Goal: Task Accomplishment & Management: Manage account settings

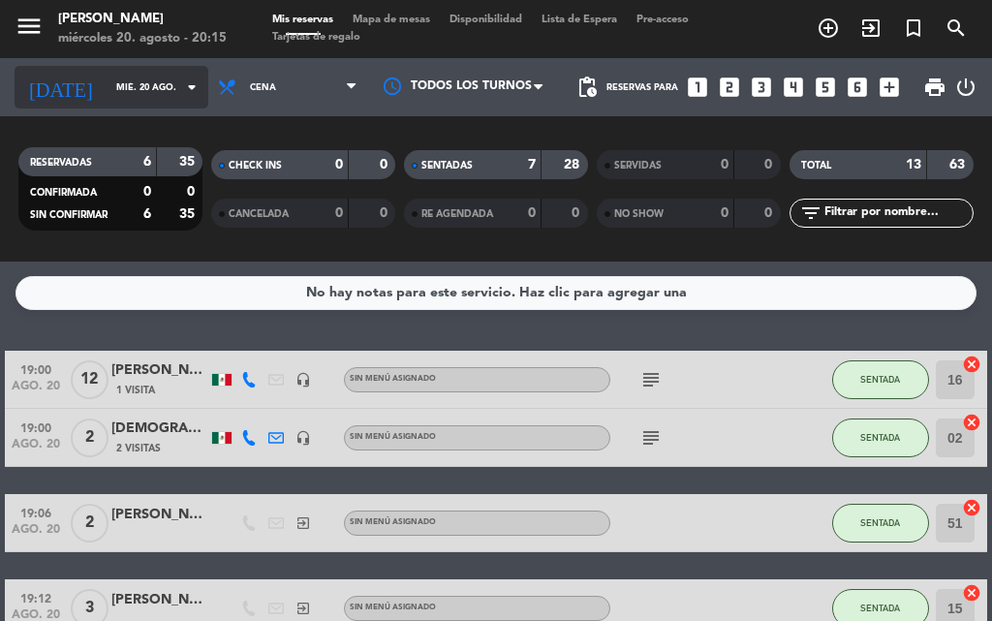
click at [180, 82] on icon "arrow_drop_down" at bounding box center [191, 87] width 23 height 23
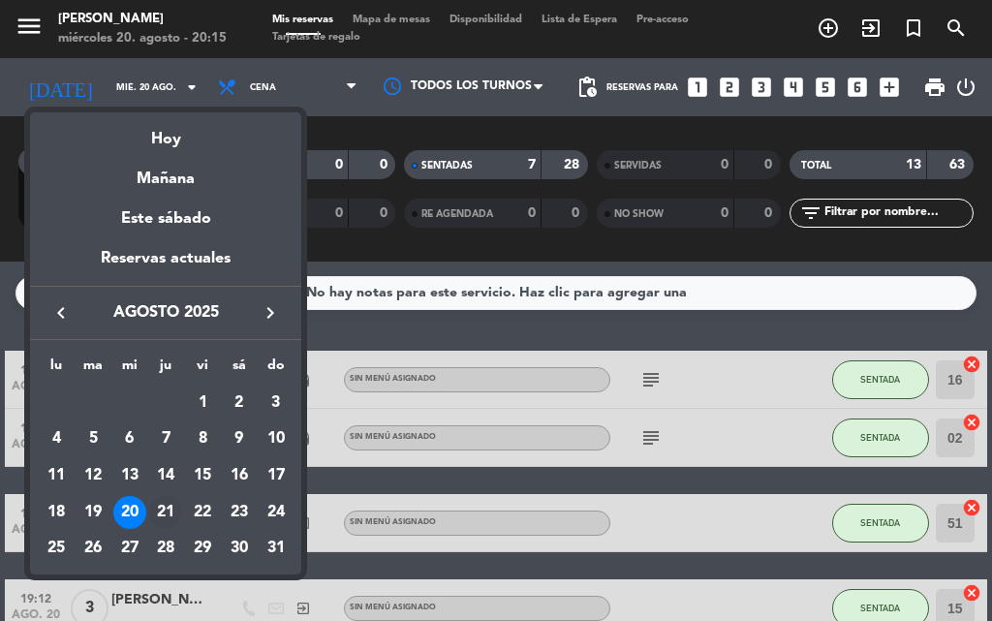
click at [171, 505] on div "21" at bounding box center [165, 512] width 33 height 33
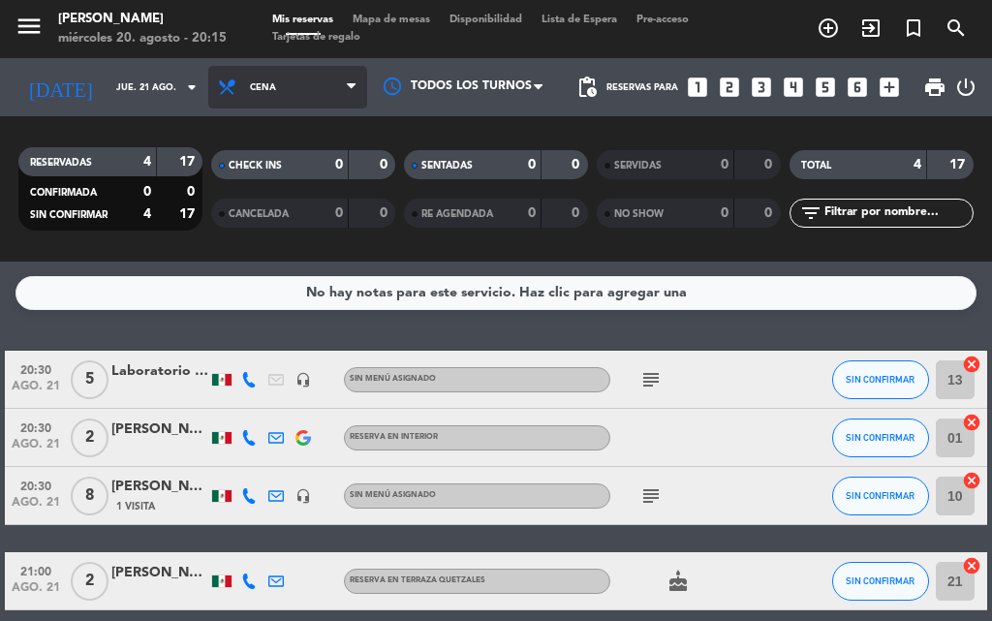
click at [272, 85] on span "Cena" at bounding box center [287, 87] width 159 height 43
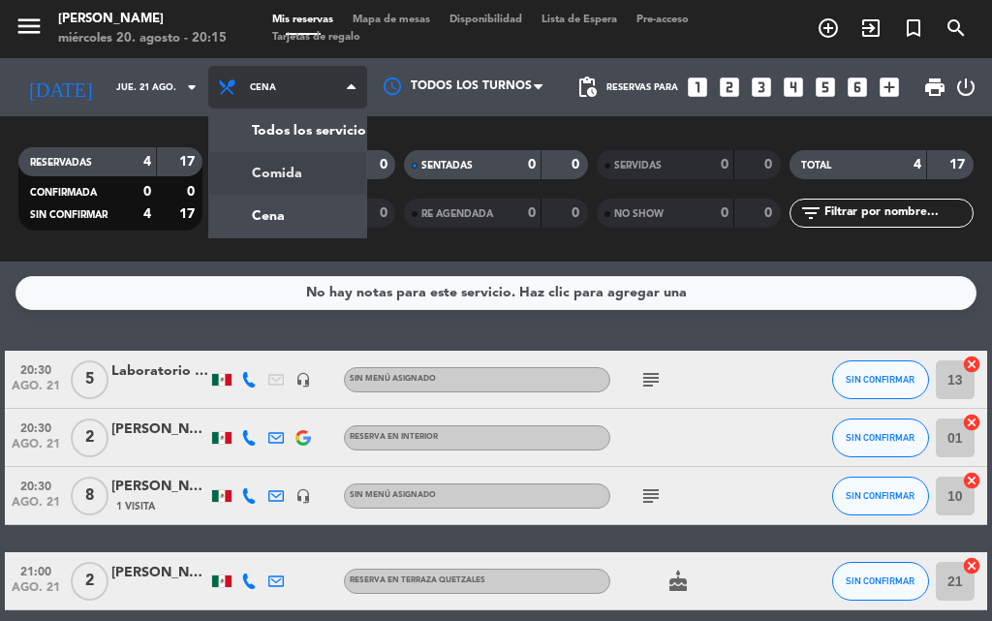
click at [226, 172] on div "menu [PERSON_NAME] [DATE] 20. agosto - 20:15 Mis reservas Mapa de mesas Disponi…" at bounding box center [496, 131] width 992 height 262
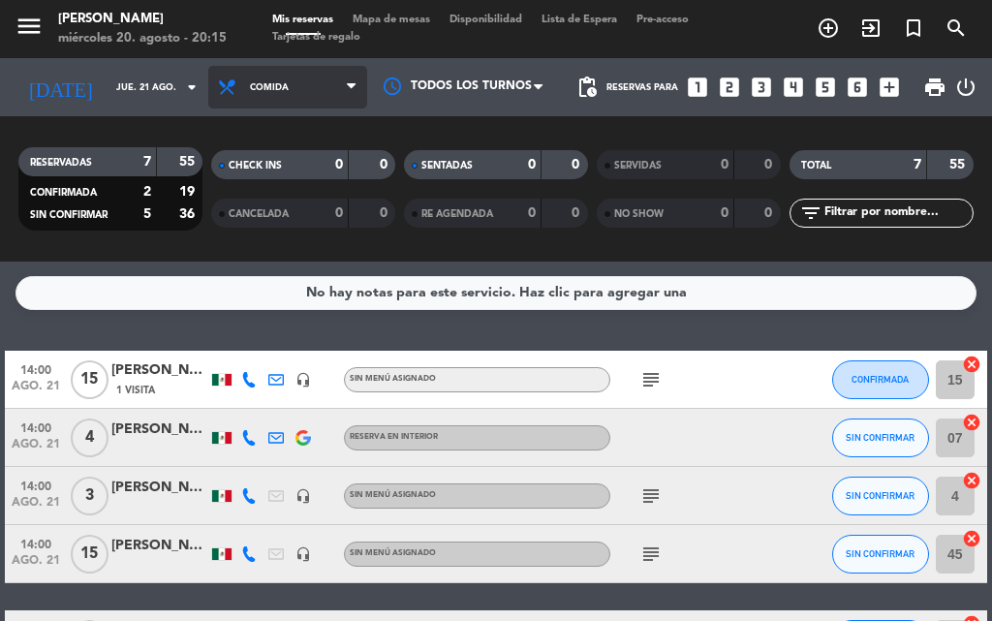
click at [239, 94] on span "Comida" at bounding box center [287, 87] width 159 height 43
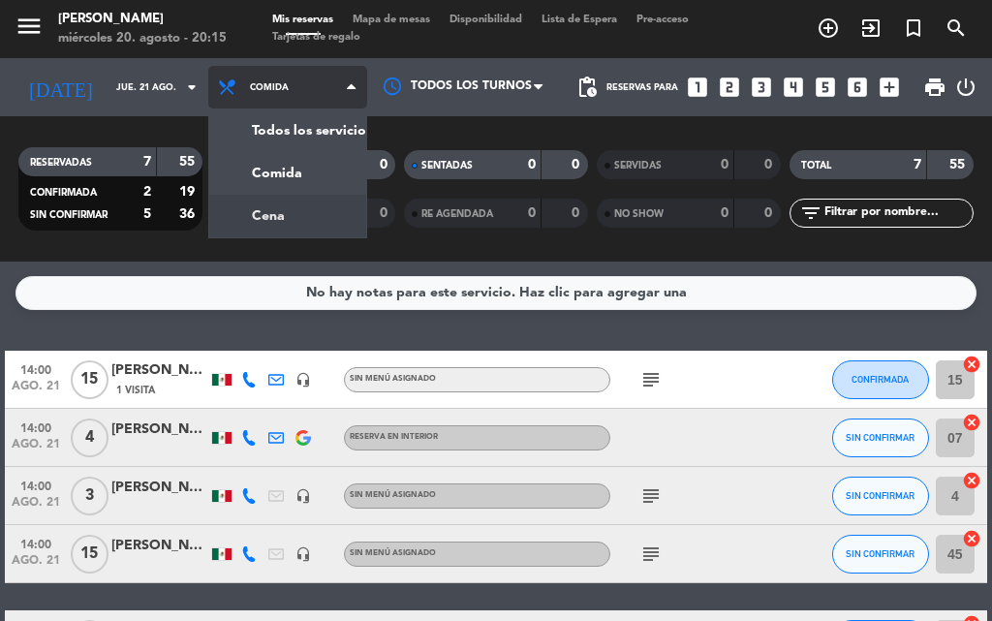
click at [210, 202] on div "menu [PERSON_NAME] [DATE] 20. agosto - 20:15 Mis reservas Mapa de mesas Disponi…" at bounding box center [496, 131] width 992 height 262
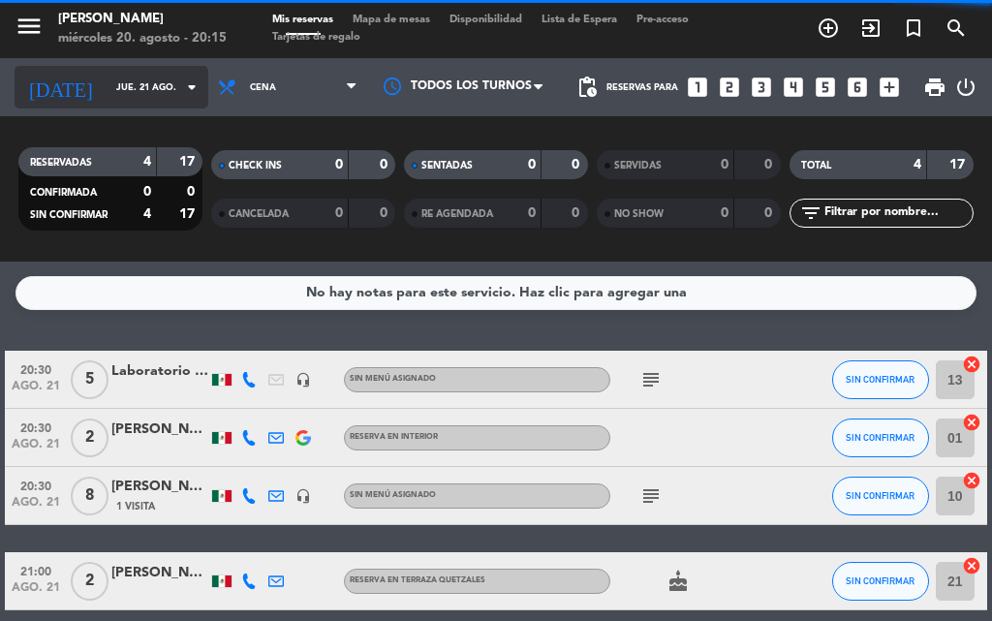
click at [170, 106] on div "[DATE] [DATE] arrow_drop_down" at bounding box center [112, 87] width 194 height 43
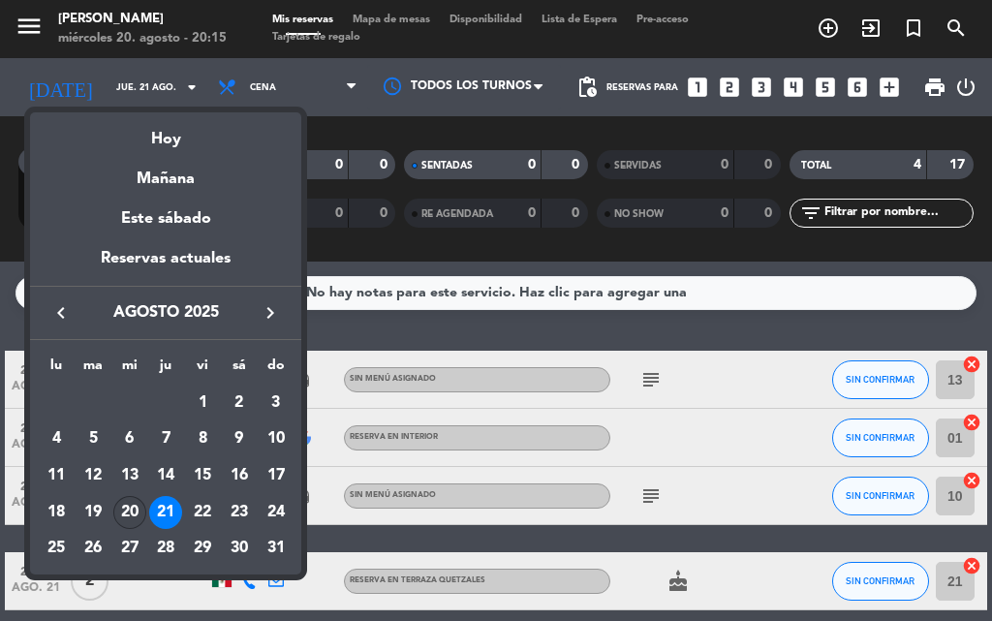
click at [131, 509] on div "20" at bounding box center [129, 512] width 33 height 33
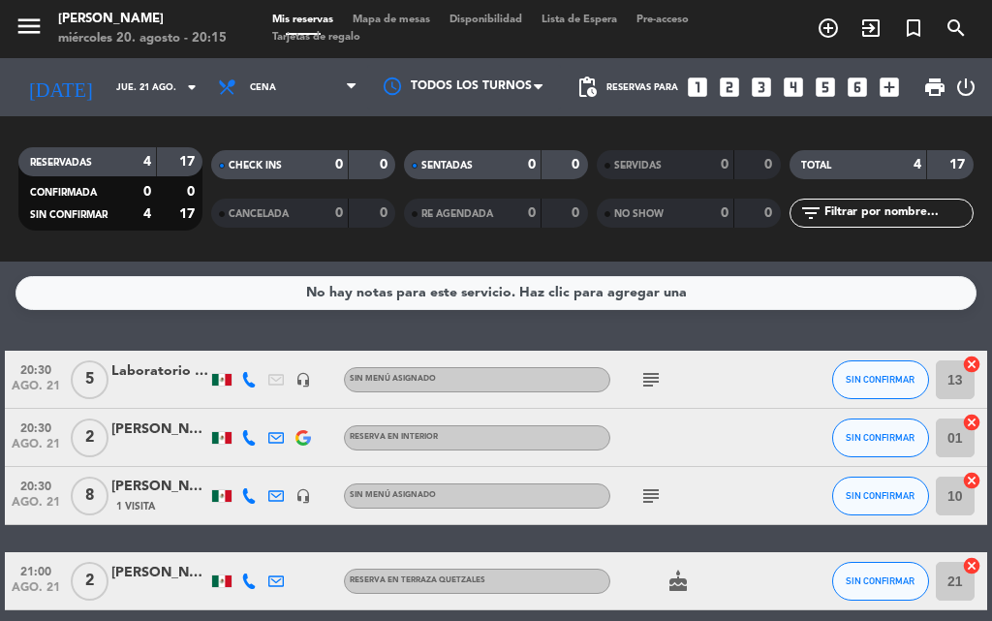
type input "mié. 20 ago."
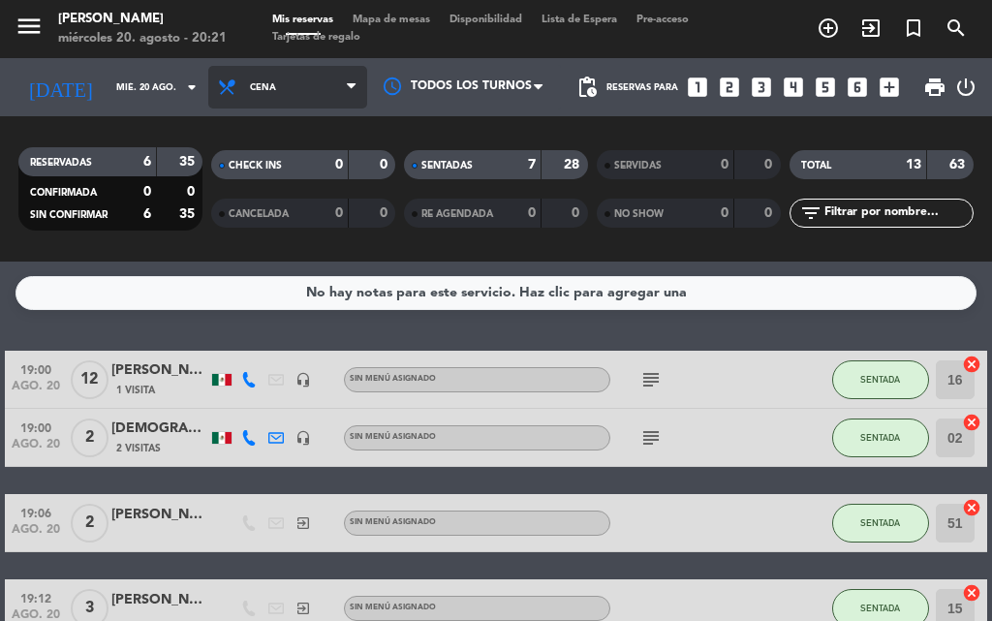
click at [338, 83] on span "Cena" at bounding box center [287, 87] width 159 height 43
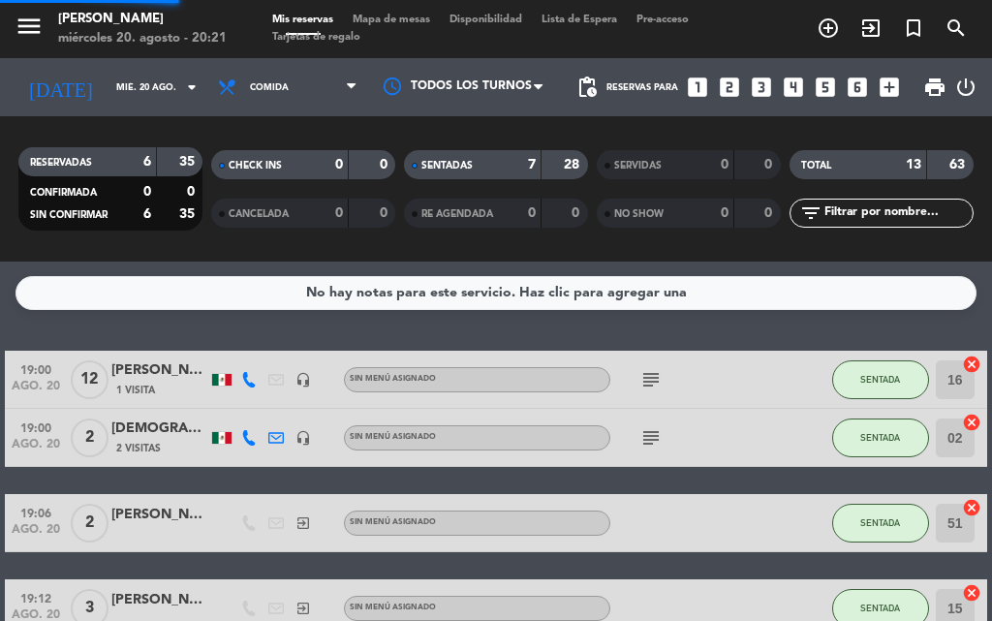
click at [281, 155] on div "menu [PERSON_NAME] [DATE] 20. agosto - 20:21 Mis reservas Mapa de mesas Disponi…" at bounding box center [496, 131] width 992 height 262
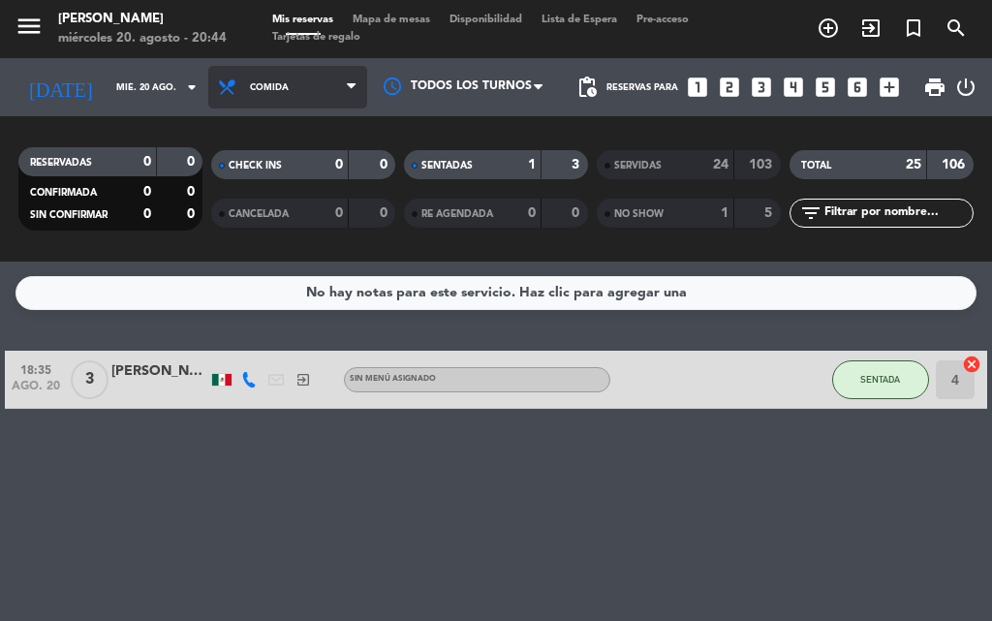
click at [336, 84] on span "Comida" at bounding box center [287, 87] width 159 height 43
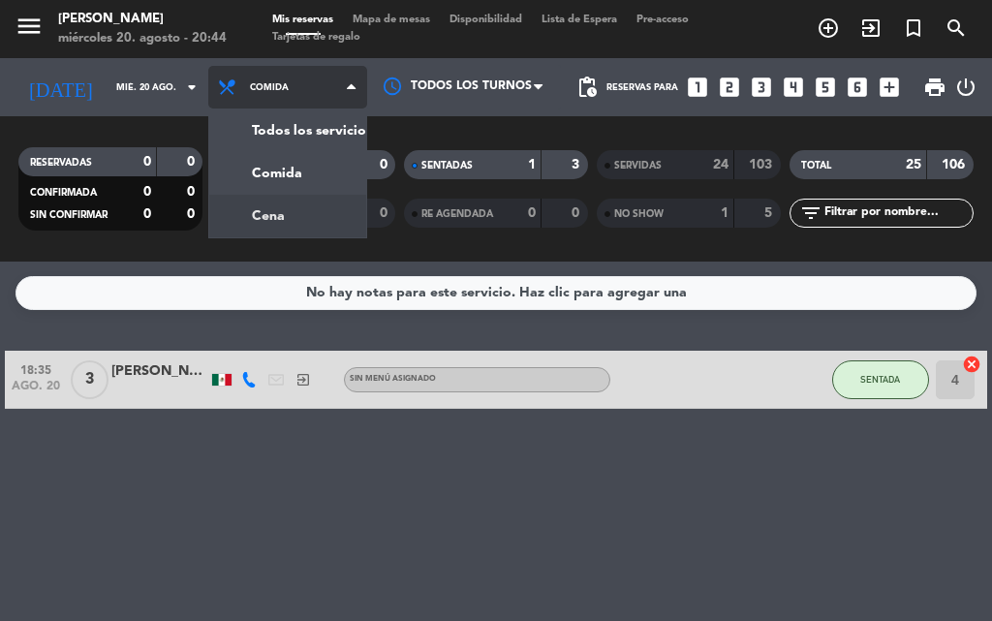
click at [277, 208] on div "menu [PERSON_NAME] [DATE] 20. agosto - 20:44 Mis reservas Mapa de mesas Disponi…" at bounding box center [496, 131] width 992 height 262
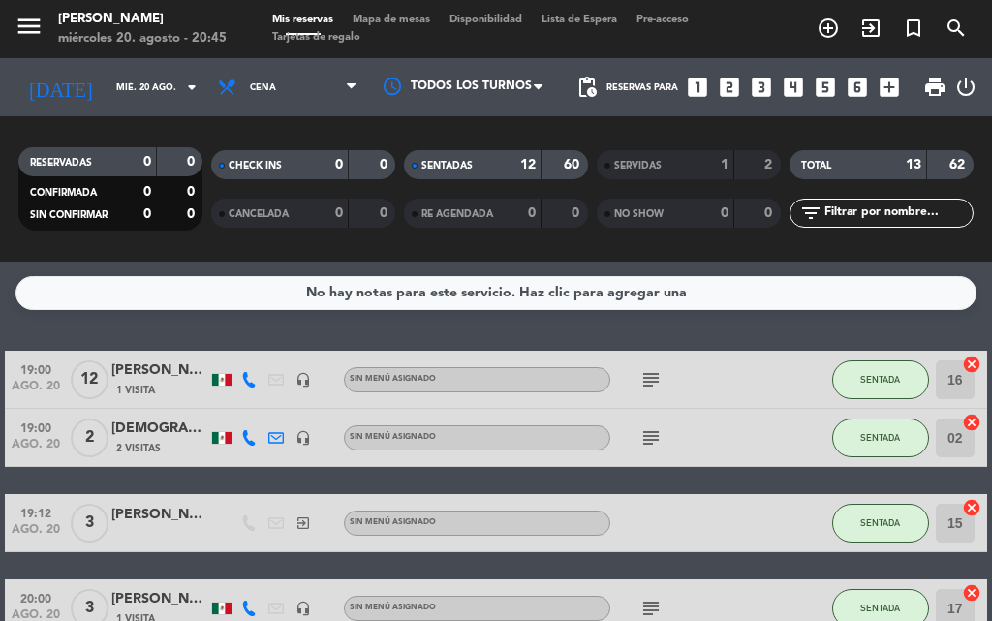
click at [411, 20] on span "Mapa de mesas" at bounding box center [391, 20] width 97 height 11
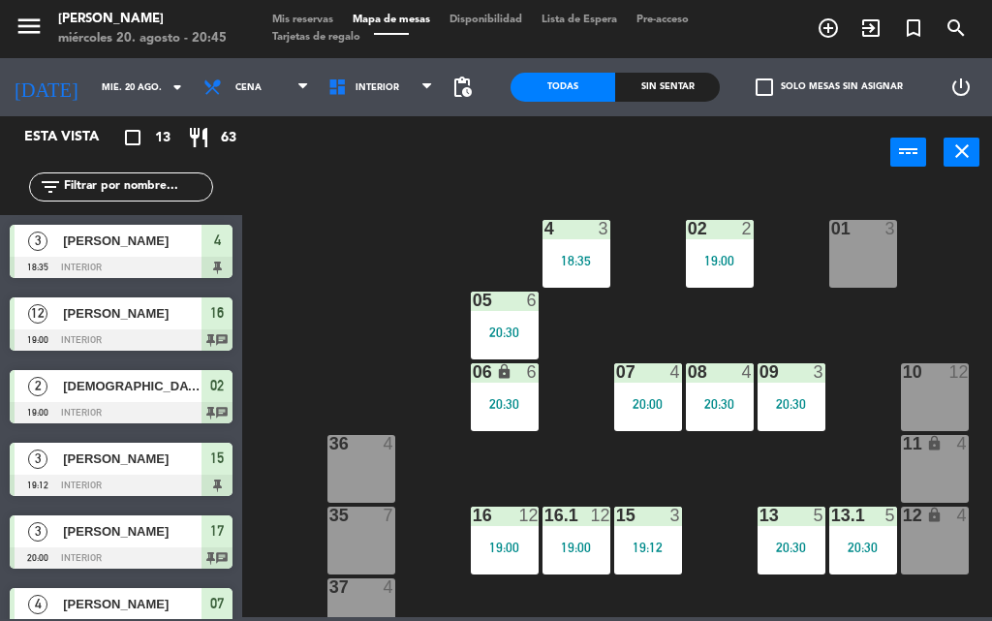
click at [638, 83] on div "Sin sentar" at bounding box center [667, 87] width 105 height 29
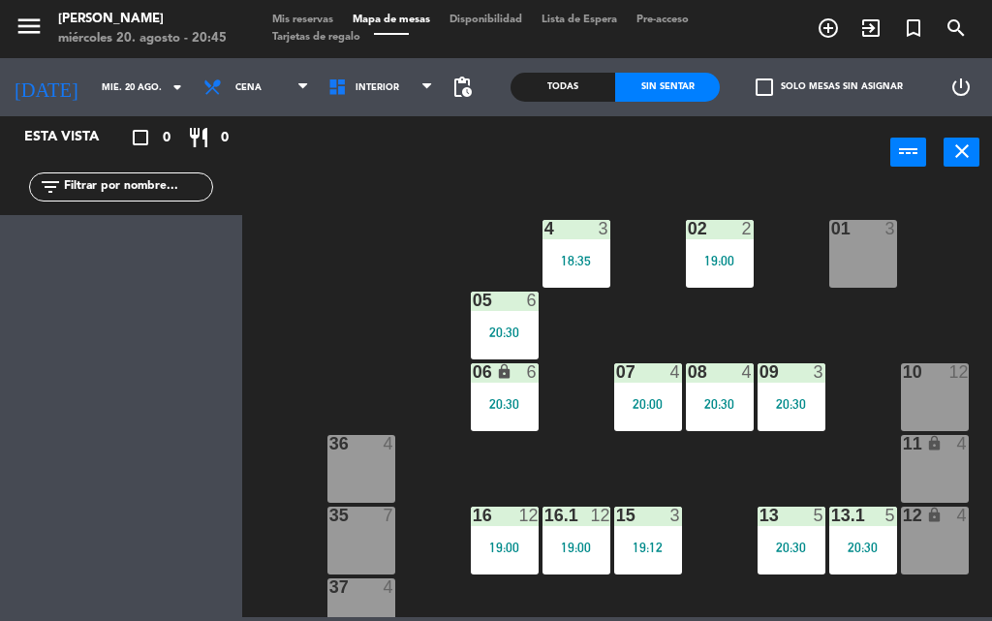
click at [534, 81] on div "Todas" at bounding box center [563, 87] width 105 height 29
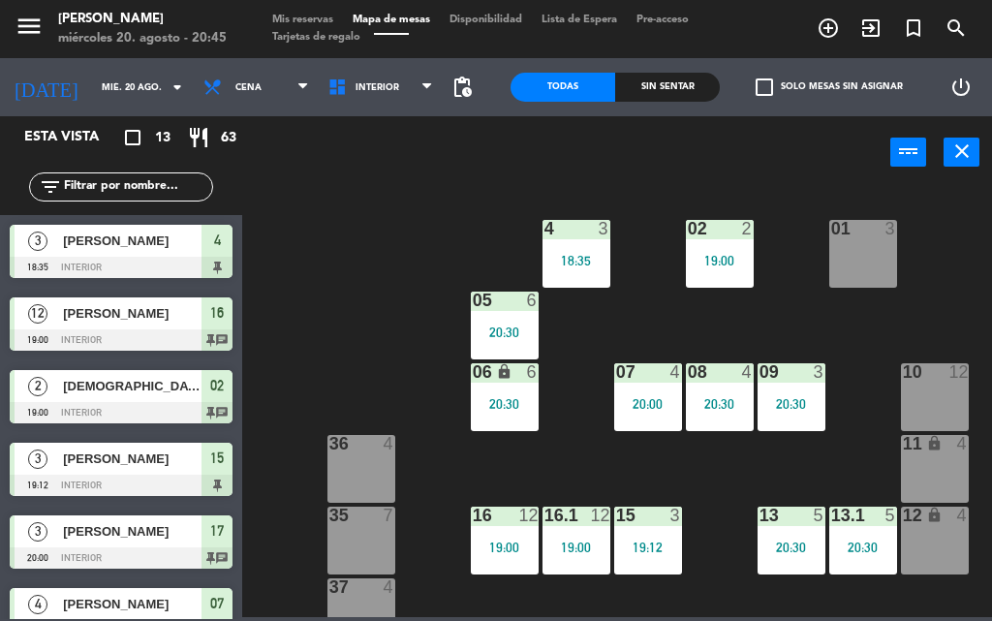
click at [652, 80] on div "Sin sentar" at bounding box center [667, 87] width 105 height 29
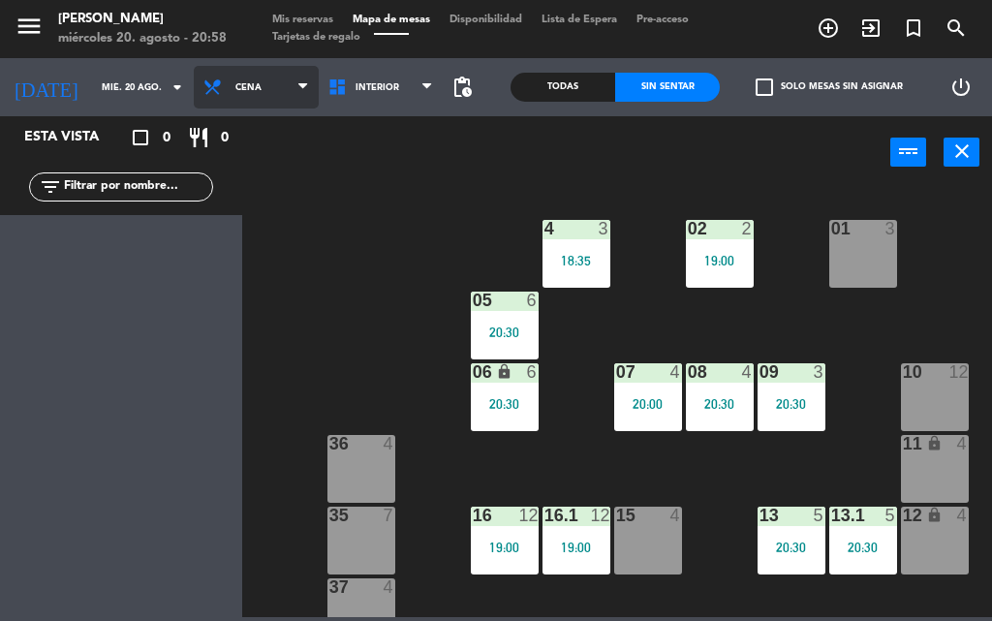
click at [283, 96] on span "Cena" at bounding box center [256, 87] width 125 height 43
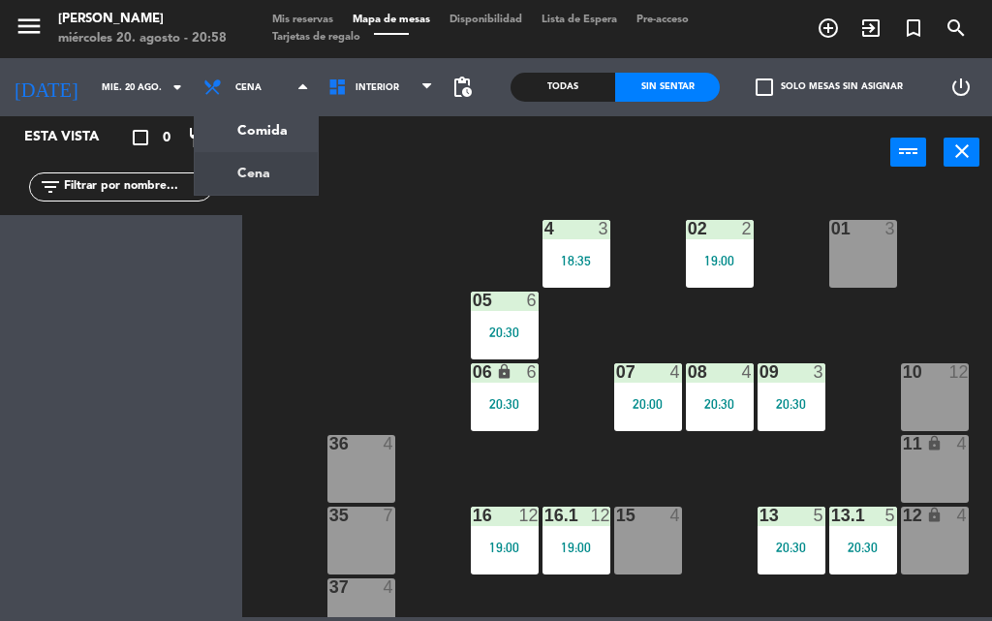
click at [317, 15] on span "Mis reservas" at bounding box center [303, 20] width 80 height 11
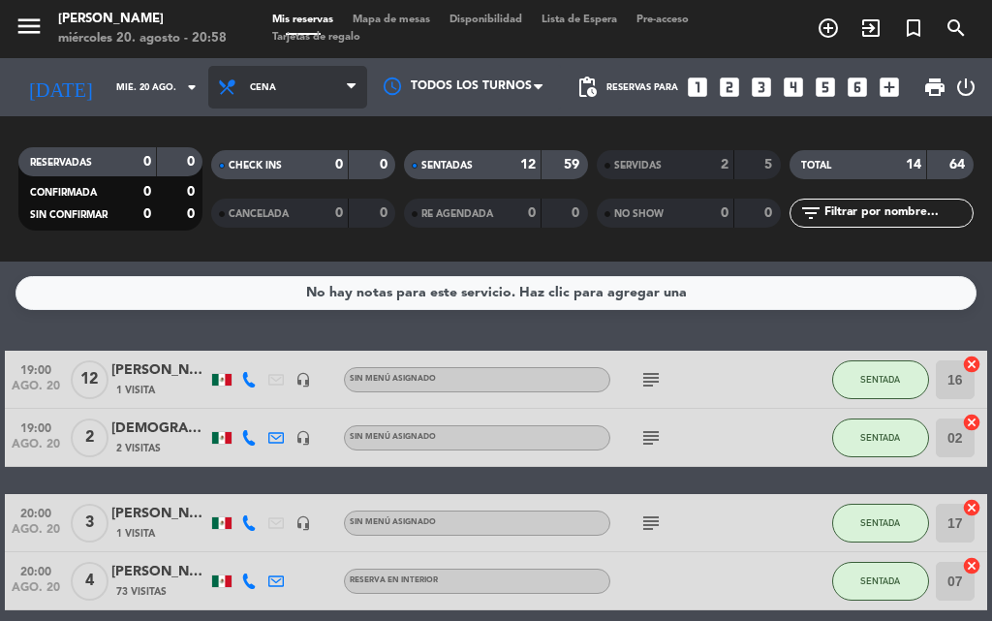
click at [347, 95] on icon at bounding box center [351, 87] width 9 height 16
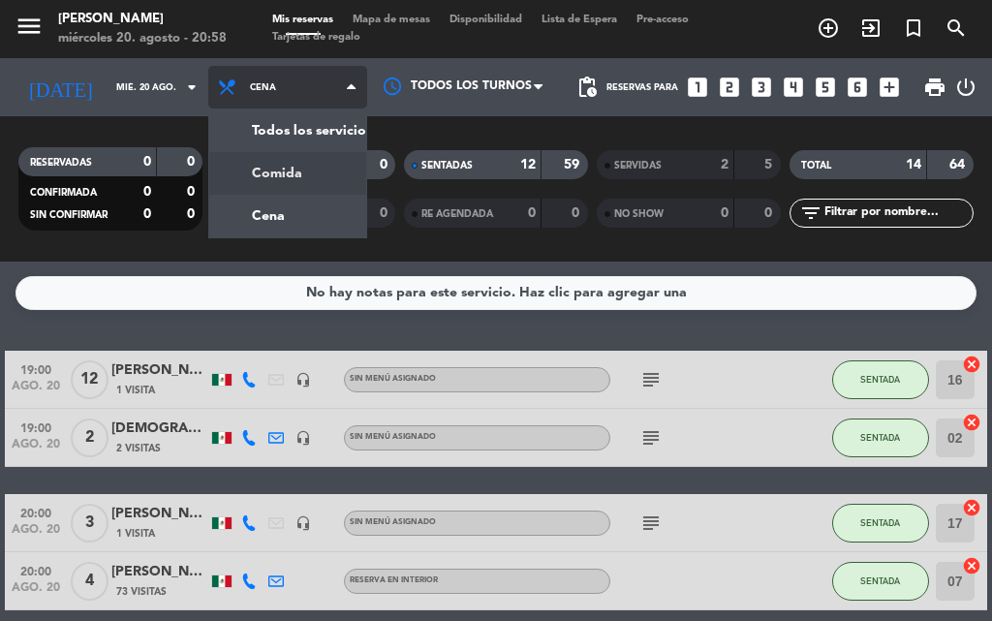
click at [287, 174] on div "menu [PERSON_NAME] [DATE] 20. agosto - 20:58 Mis reservas Mapa de mesas Disponi…" at bounding box center [496, 131] width 992 height 262
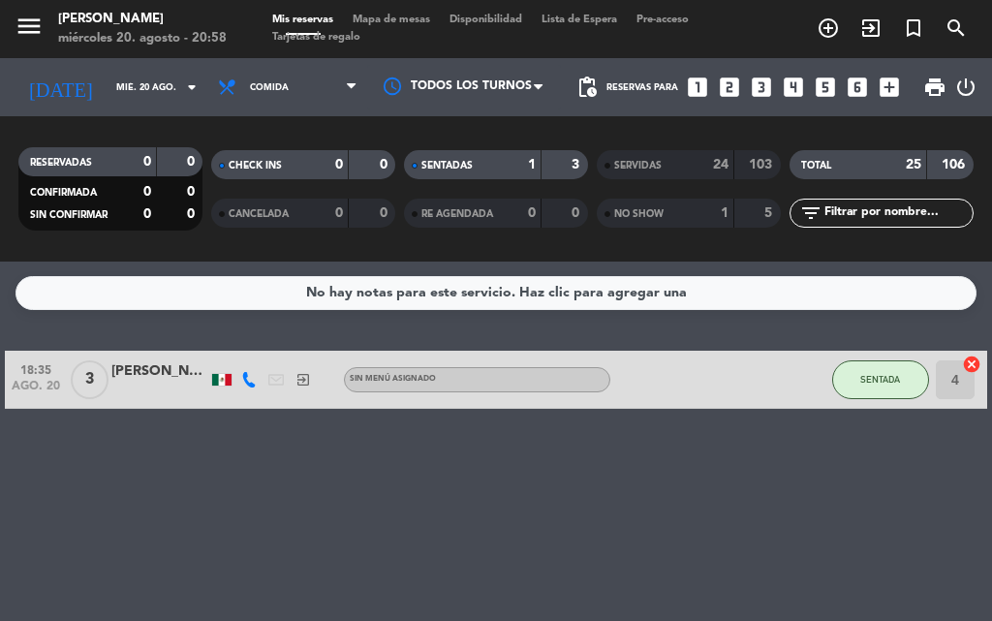
click at [355, 79] on icon at bounding box center [351, 87] width 9 height 16
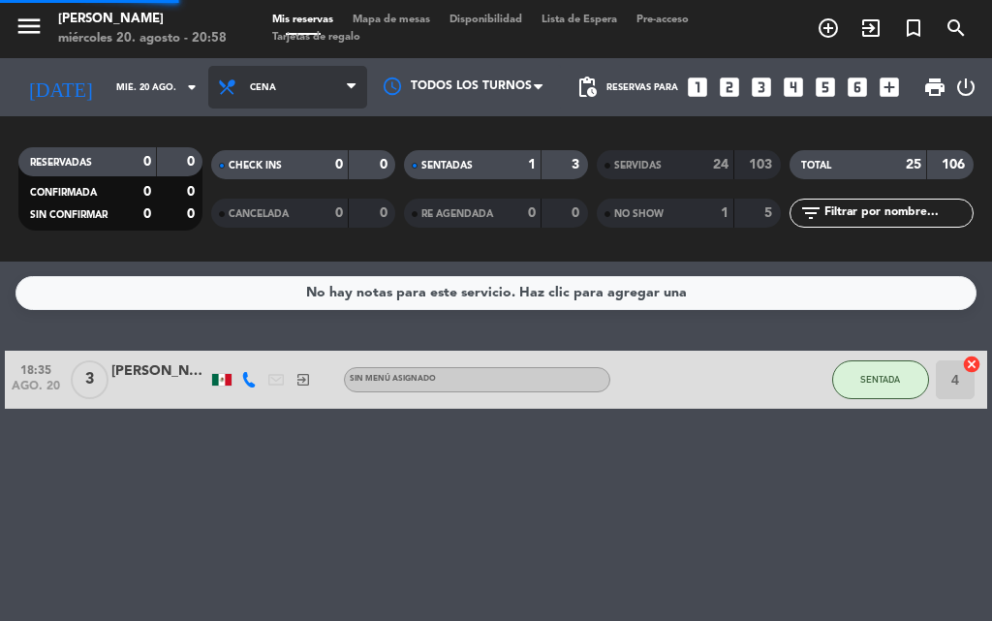
click at [258, 205] on div "menu [PERSON_NAME] [DATE] 20. agosto - 20:58 Mis reservas Mapa de mesas Disponi…" at bounding box center [496, 131] width 992 height 262
